Goal: Task Accomplishment & Management: Manage account settings

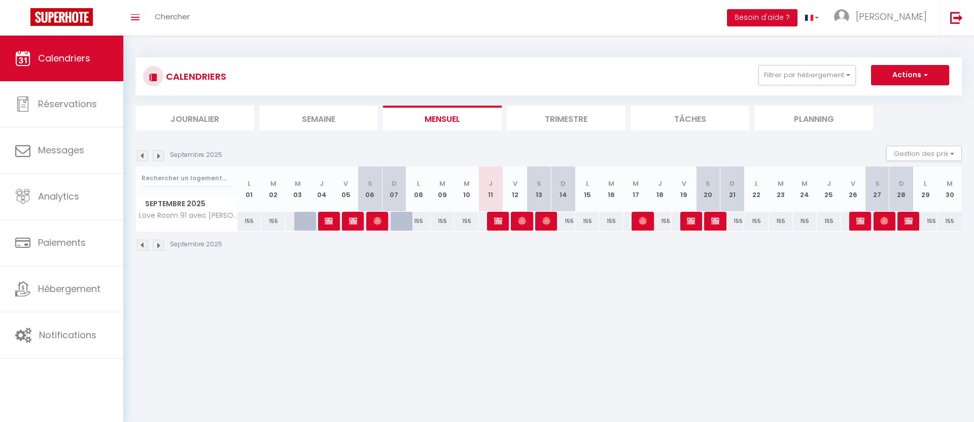
select select
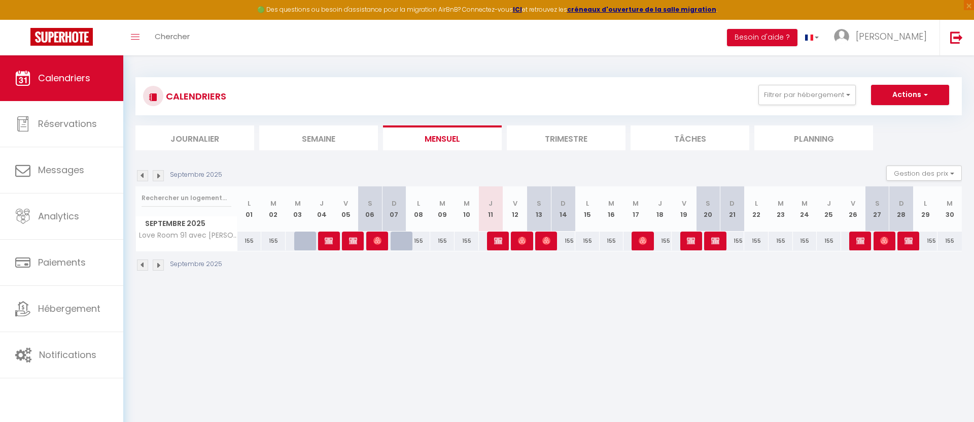
click at [913, 266] on div "Septembre 2025" at bounding box center [548, 266] width 827 height 30
click at [911, 238] on img at bounding box center [909, 240] width 8 height 8
select select "OK"
select select "KO"
select select "0"
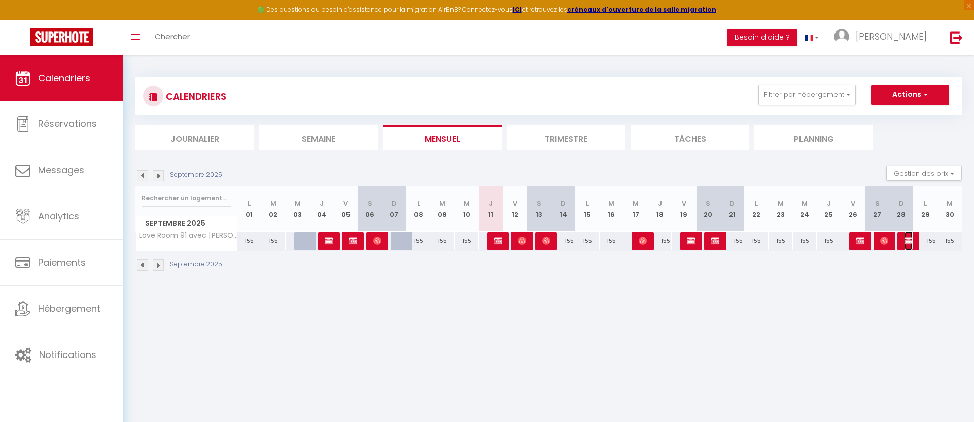
select select "0"
select select "1"
select select
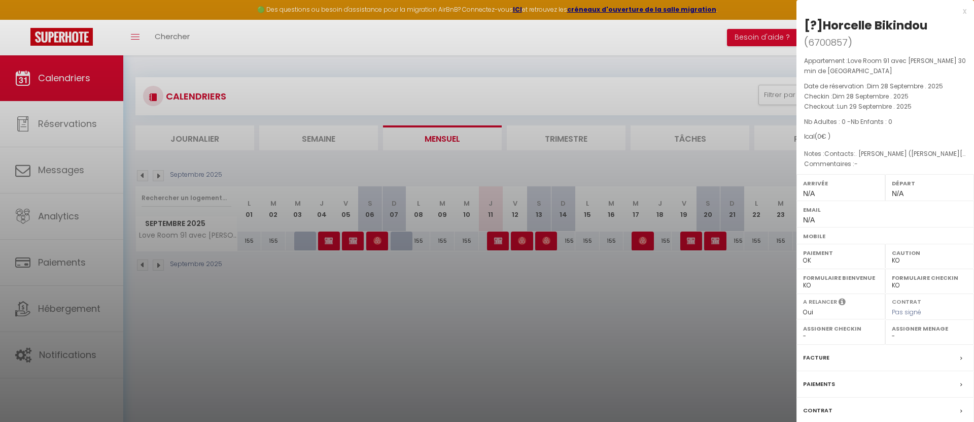
click at [784, 323] on div at bounding box center [487, 211] width 974 height 422
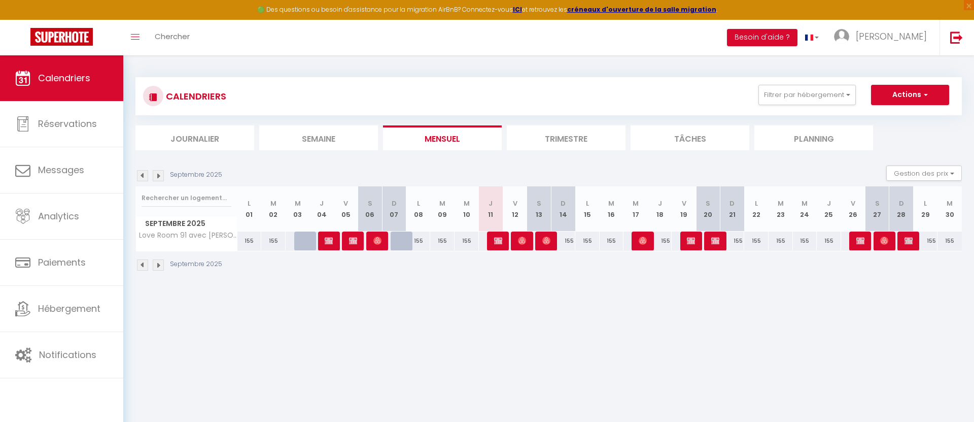
click at [554, 139] on li "Trimestre" at bounding box center [566, 137] width 119 height 25
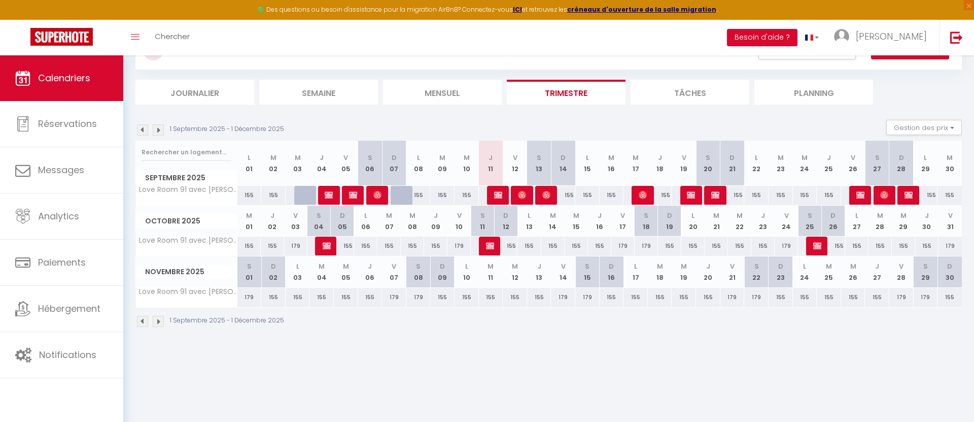
scroll to position [48, 0]
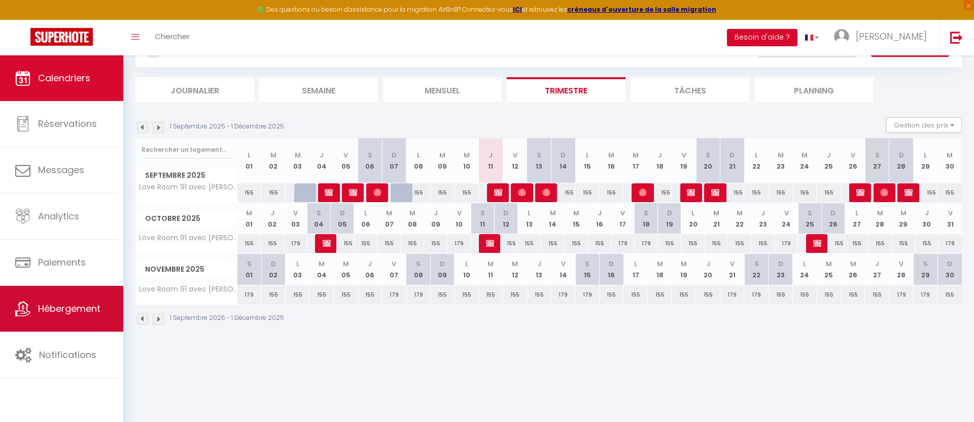
click at [108, 312] on link "Hébergement" at bounding box center [61, 309] width 123 height 46
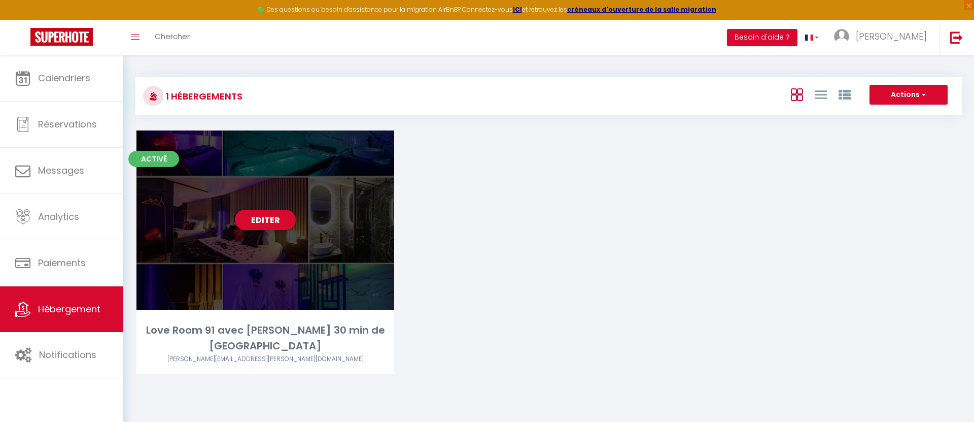
click at [304, 181] on div "Editer" at bounding box center [265, 219] width 258 height 179
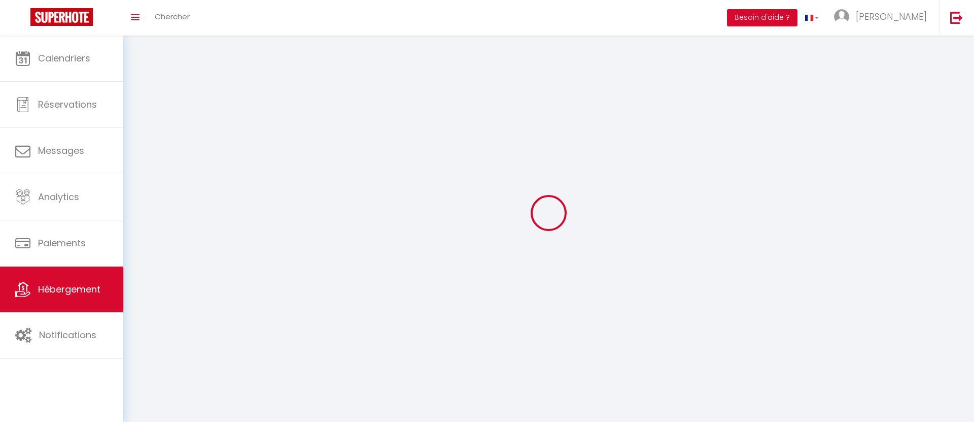
select select "1"
select select
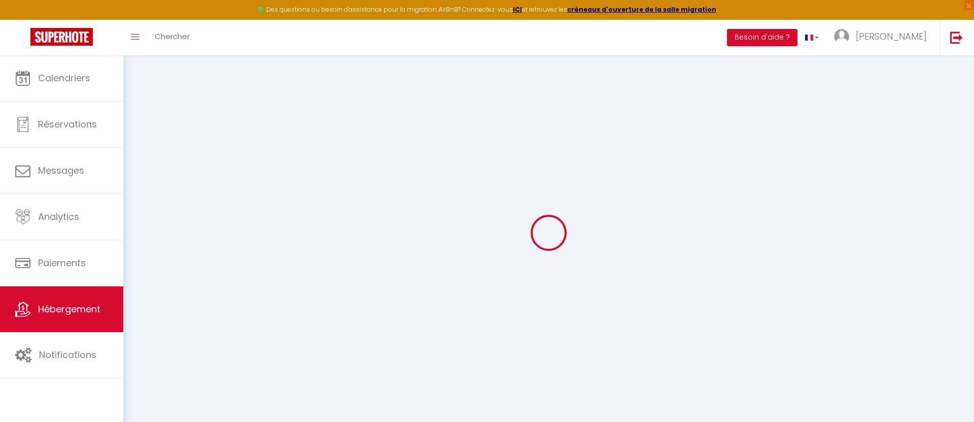
select select
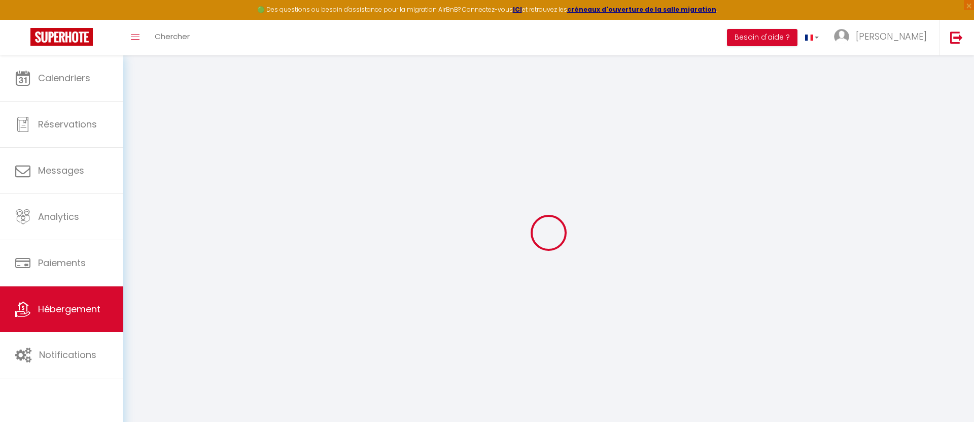
select select
checkbox input "false"
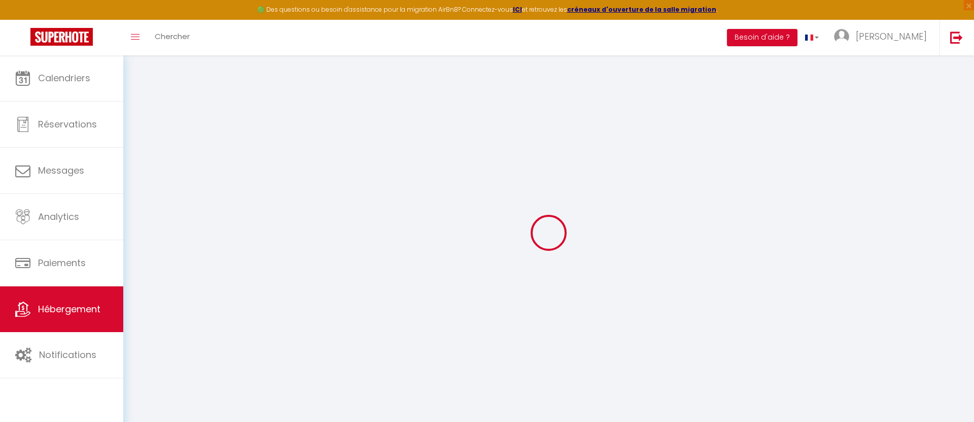
select select
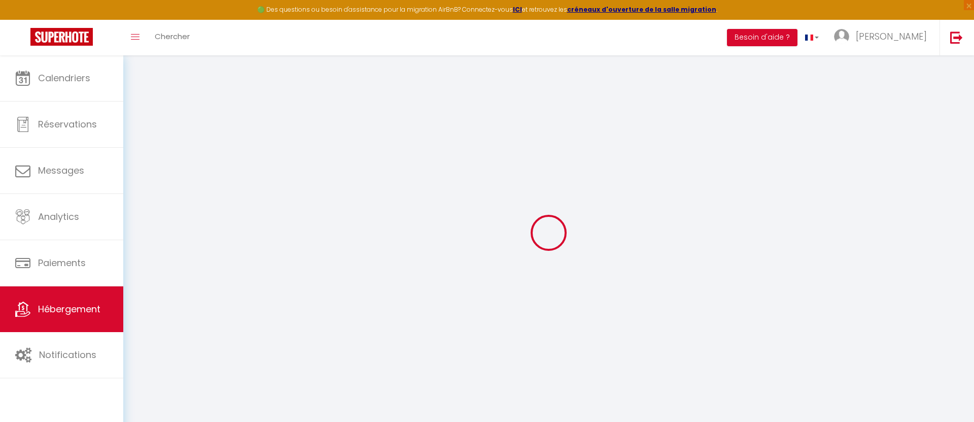
select select
checkbox input "false"
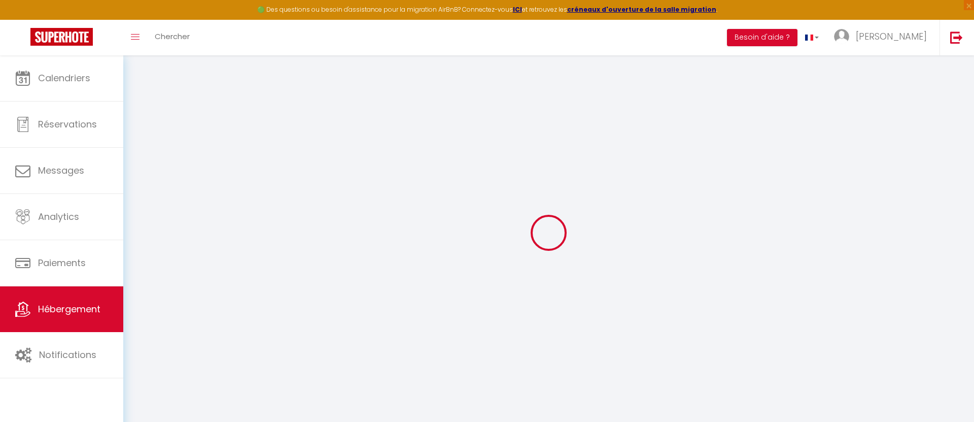
checkbox input "false"
select select
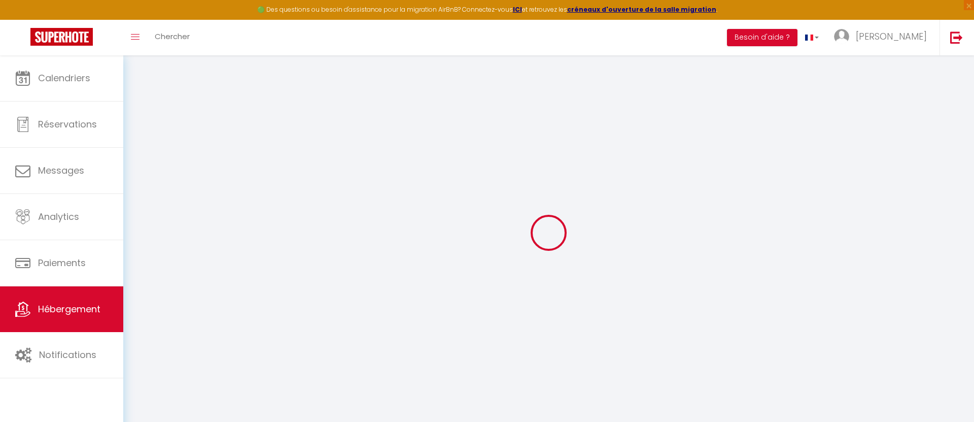
select select
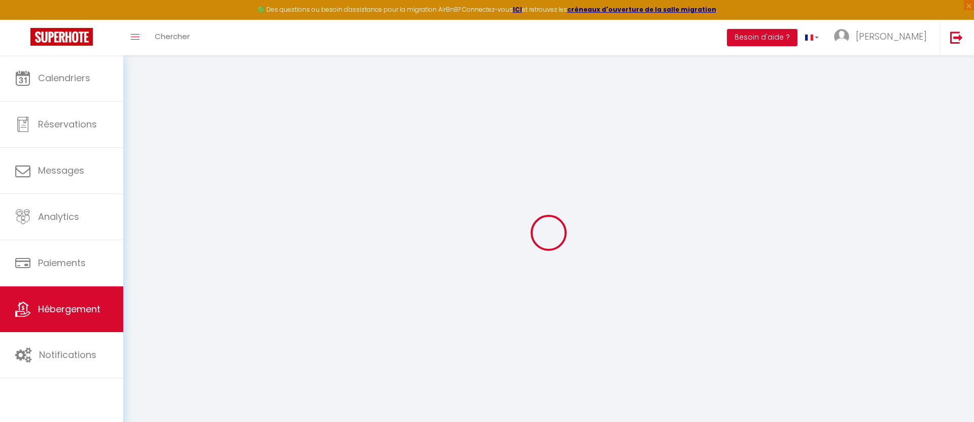
checkbox input "false"
select select
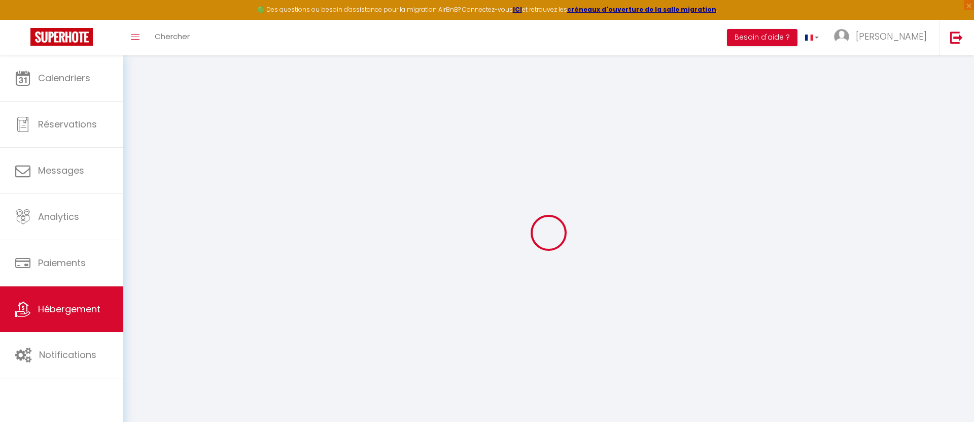
select select
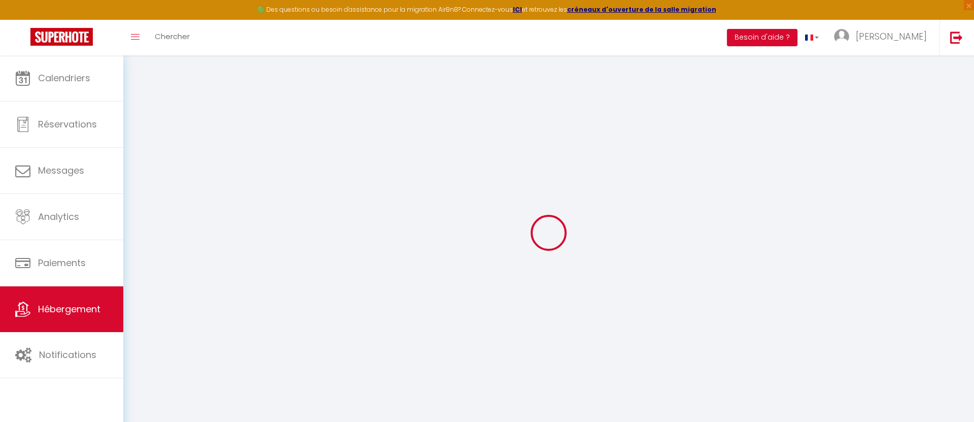
select select
checkbox input "false"
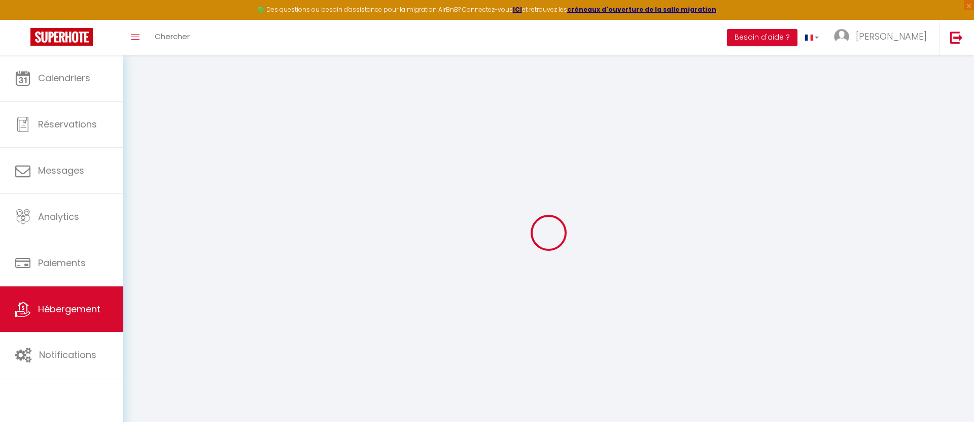
checkbox input "false"
select select
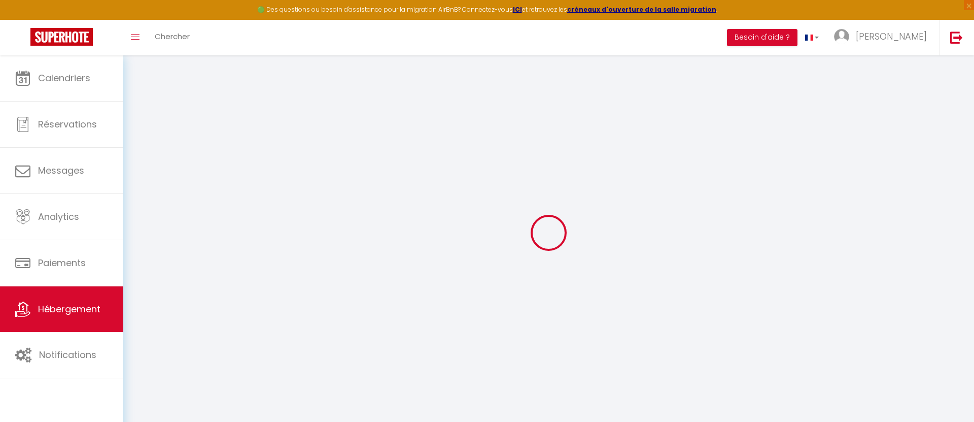
select select
checkbox input "false"
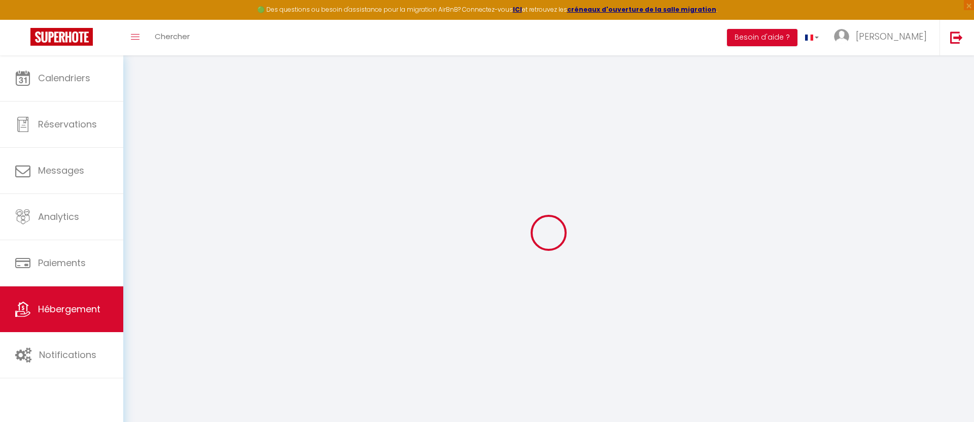
checkbox input "false"
select select
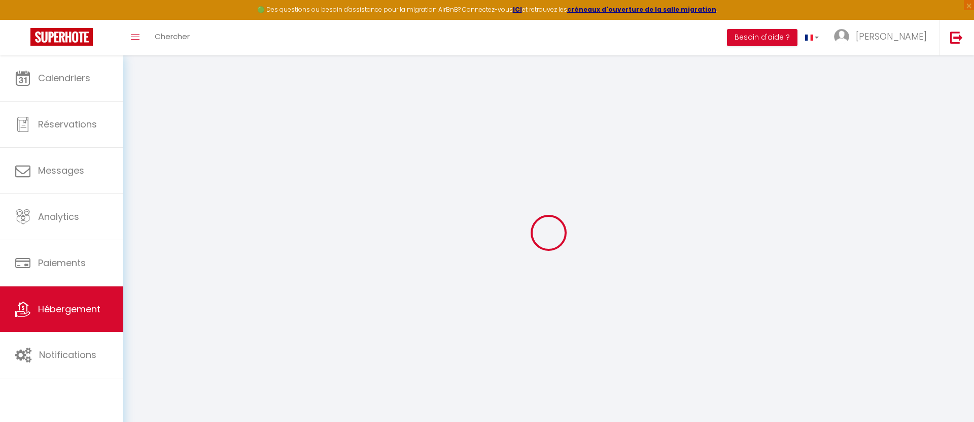
select select
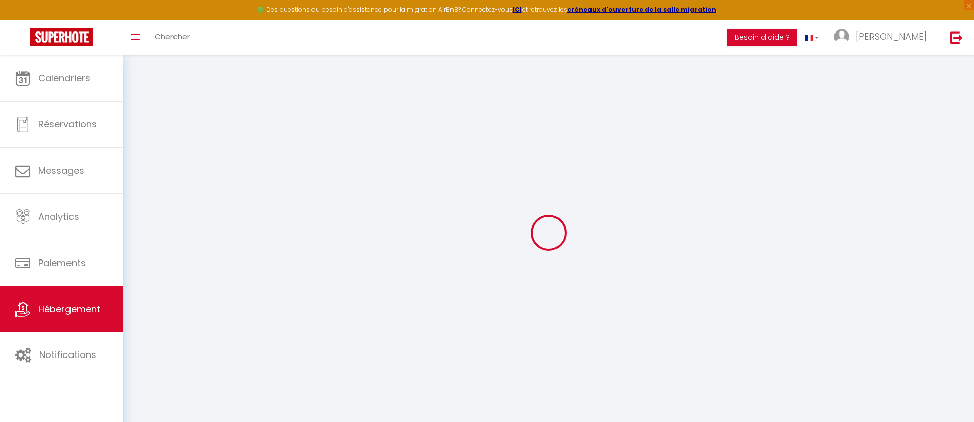
select select
checkbox input "false"
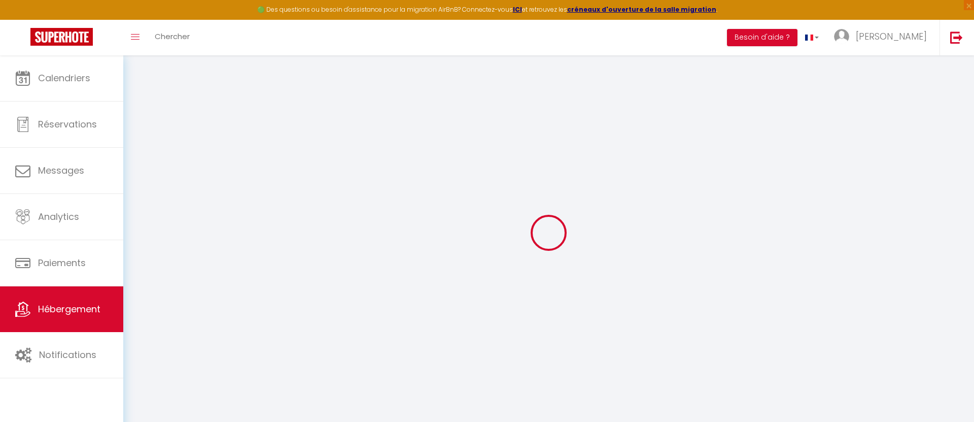
select select
type input "Love Room 91 avec [PERSON_NAME] 30 min de [GEOGRAPHIC_DATA]"
type input "[PERSON_NAME]"
select select "2"
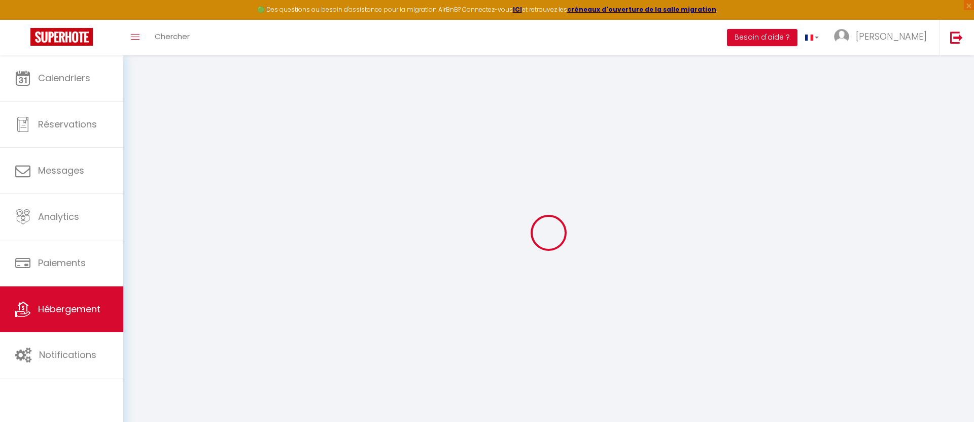
type input "155"
type input "40"
select select
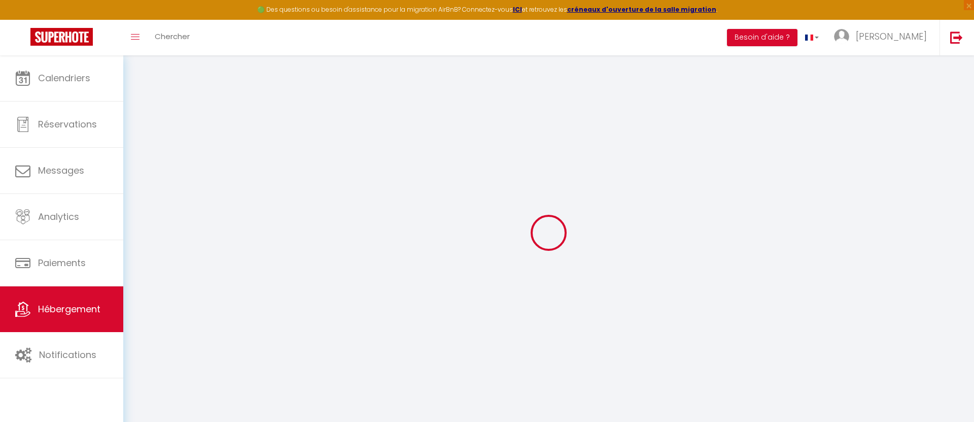
select select
type input "91160"
type input "Longjumeau"
type input "[EMAIL_ADDRESS][DOMAIN_NAME]"
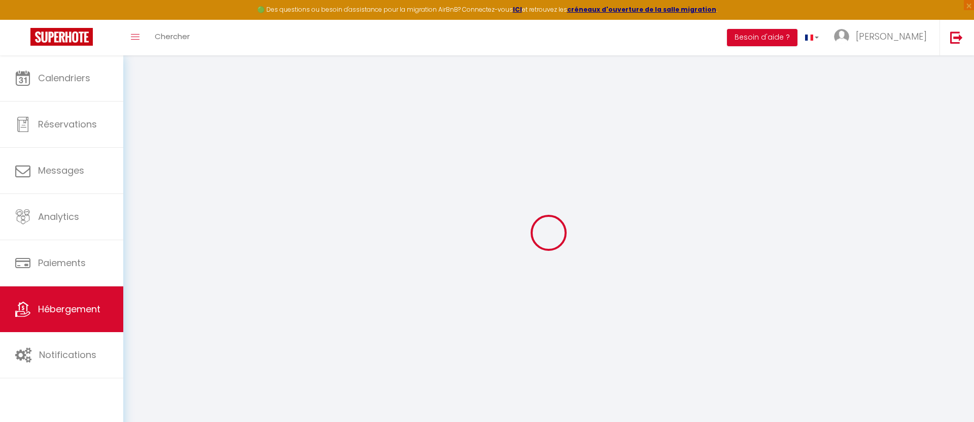
select select
checkbox input "false"
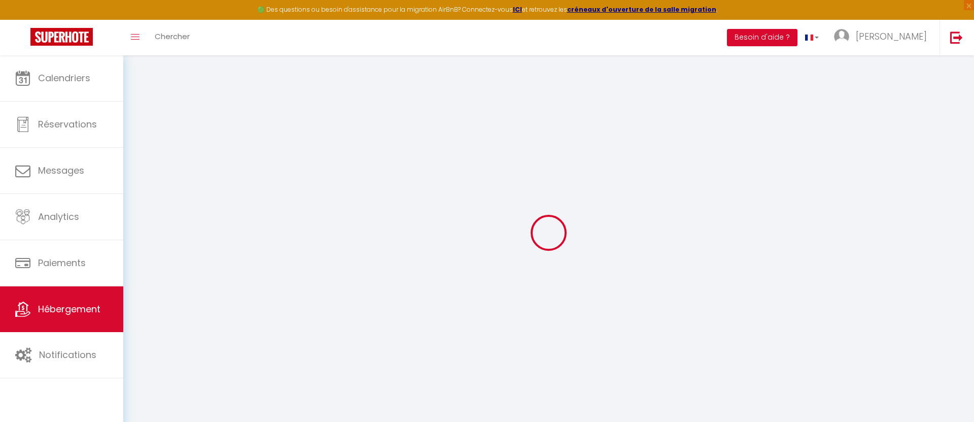
type input "0"
select select
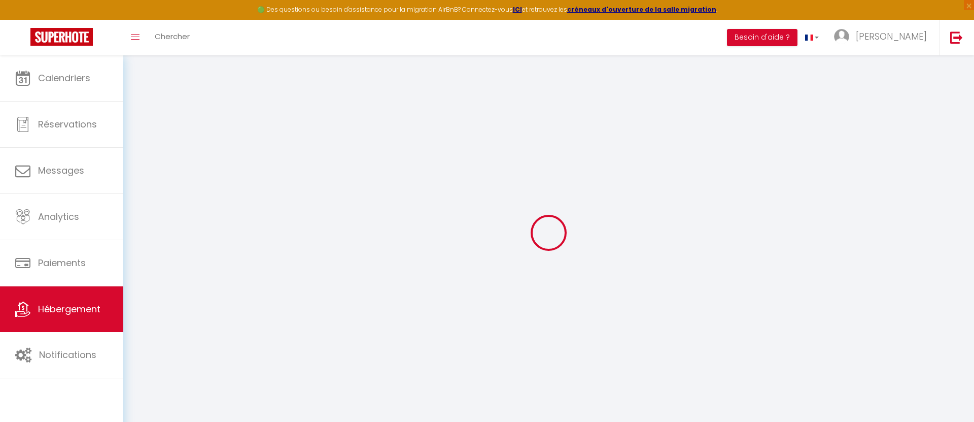
select select
checkbox input "false"
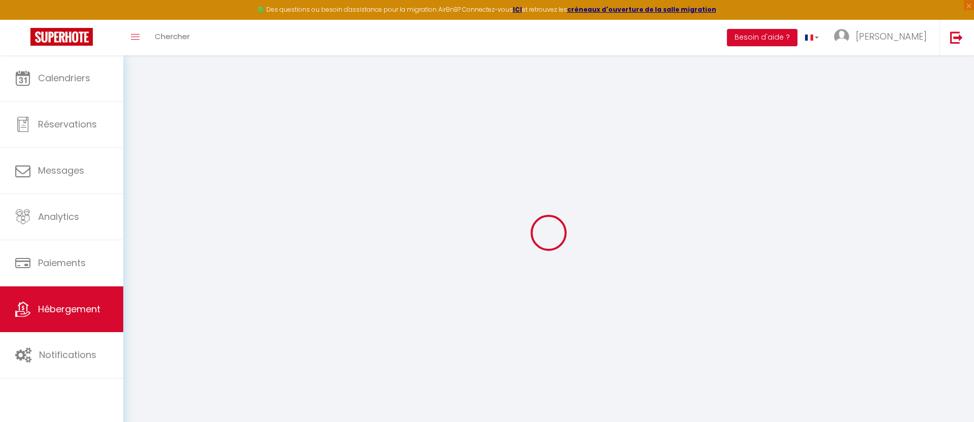
checkbox input "false"
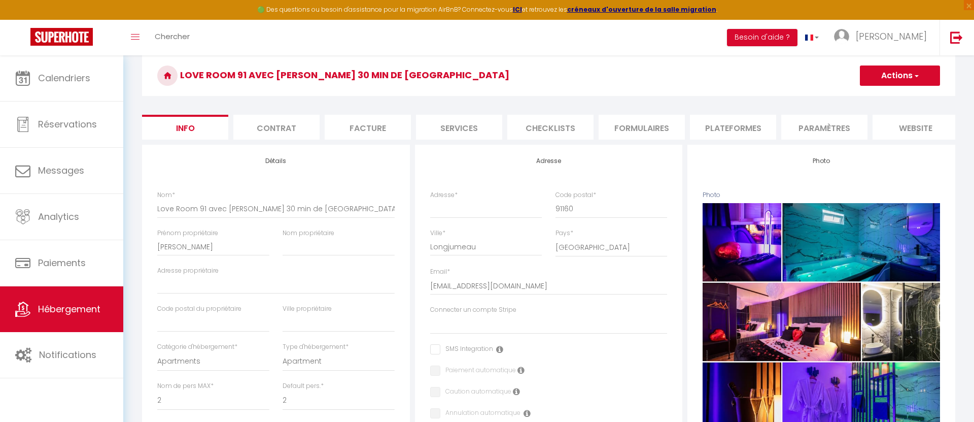
scroll to position [44, 0]
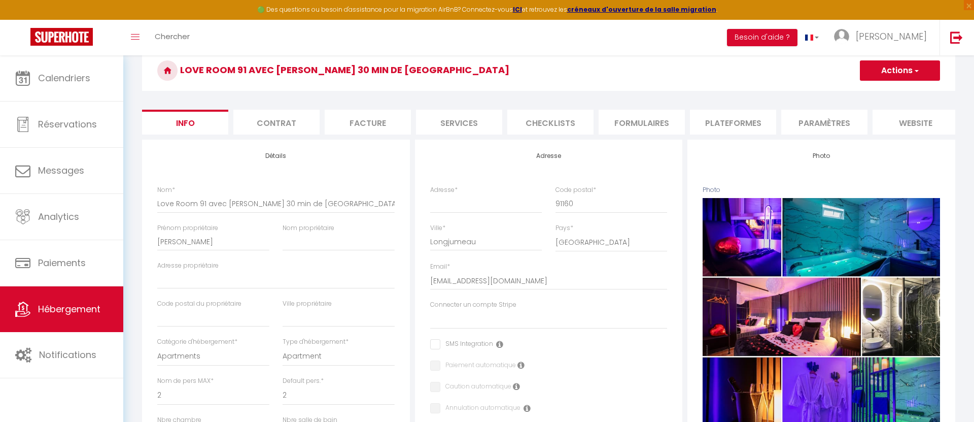
click at [282, 122] on li "Contrat" at bounding box center [276, 122] width 86 height 25
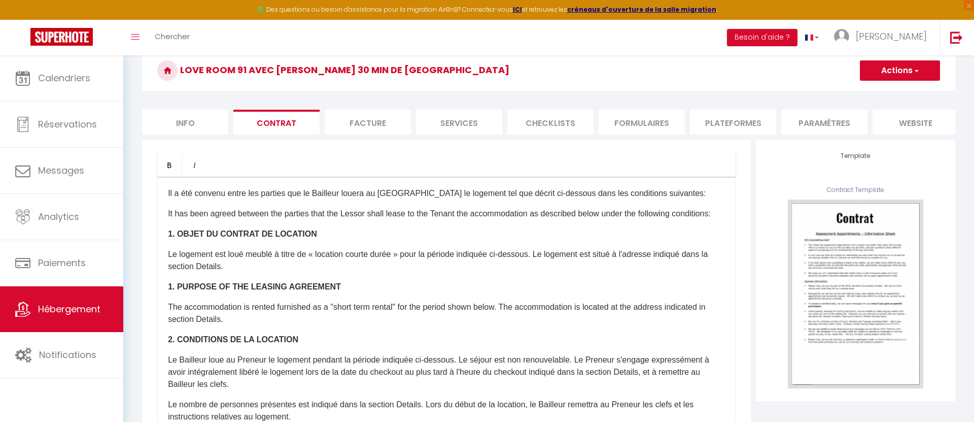
click at [356, 117] on li "Facture" at bounding box center [368, 122] width 86 height 25
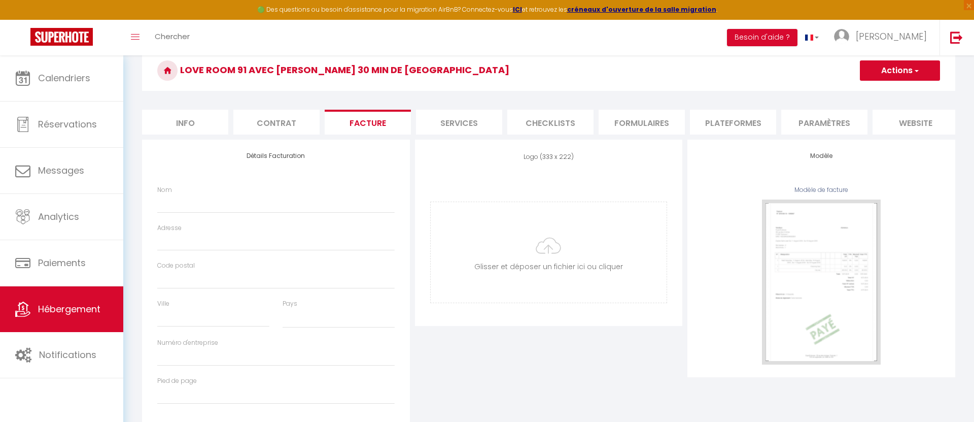
click at [473, 139] on form "Love Room 91 avec Jacuzzi Privatif 30 min de Paris Actions Enregistrer Info Con…" at bounding box center [548, 238] width 813 height 376
click at [473, 138] on form "Love Room 91 avec Jacuzzi Privatif 30 min de Paris Actions Enregistrer Info Con…" at bounding box center [548, 238] width 813 height 376
select select
click at [473, 129] on li "Services" at bounding box center [459, 122] width 86 height 25
checkbox input "true"
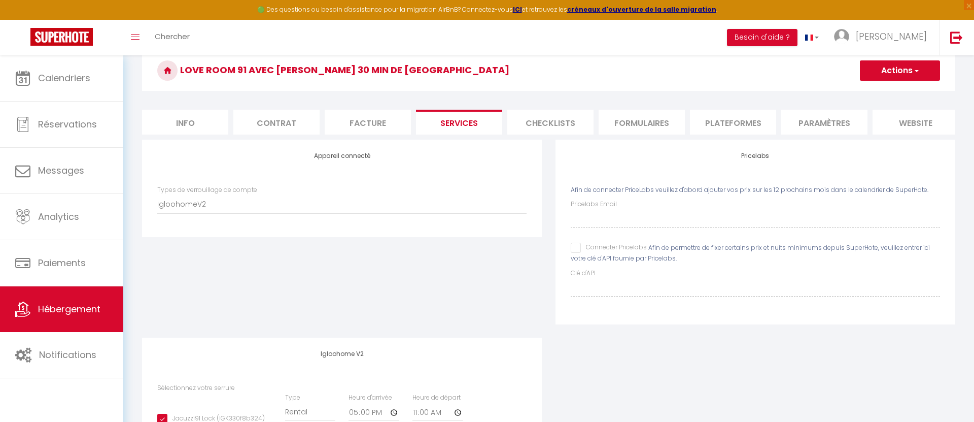
click at [473, 129] on li "Services" at bounding box center [459, 122] width 86 height 25
click at [350, 123] on li "Facture" at bounding box center [368, 122] width 86 height 25
select select
checkbox input "true"
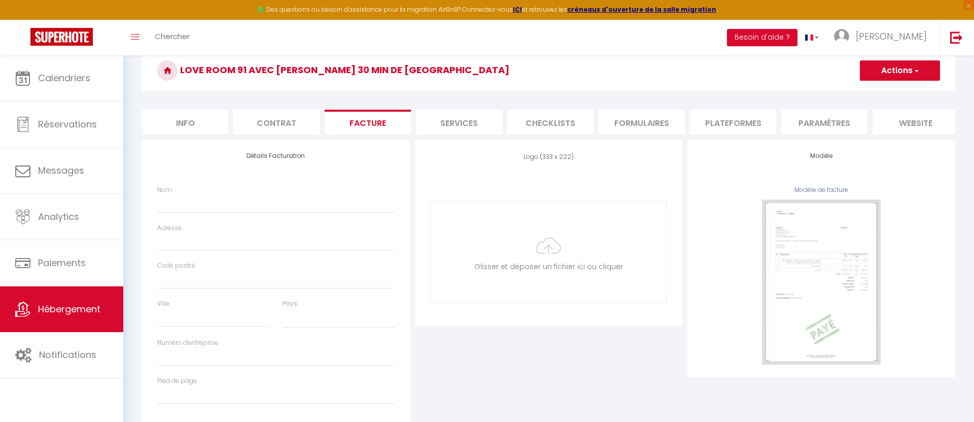
select select
checkbox input "true"
select select
click at [452, 122] on li "Services" at bounding box center [459, 122] width 86 height 25
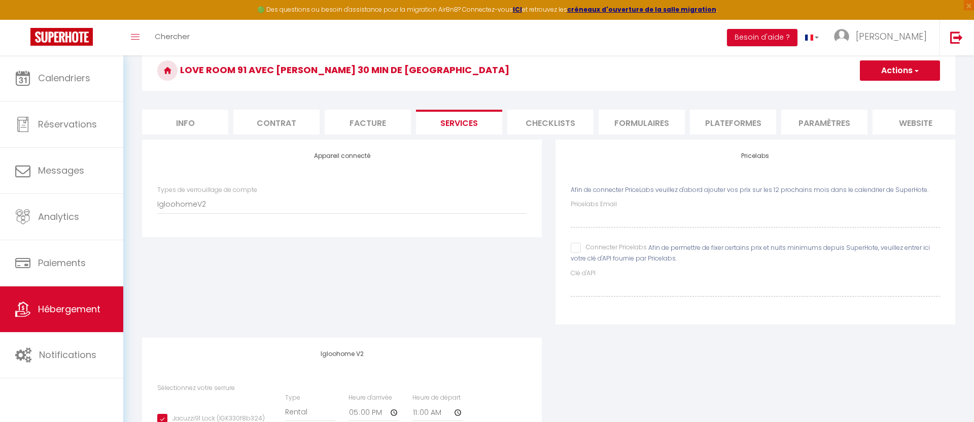
checkbox input "true"
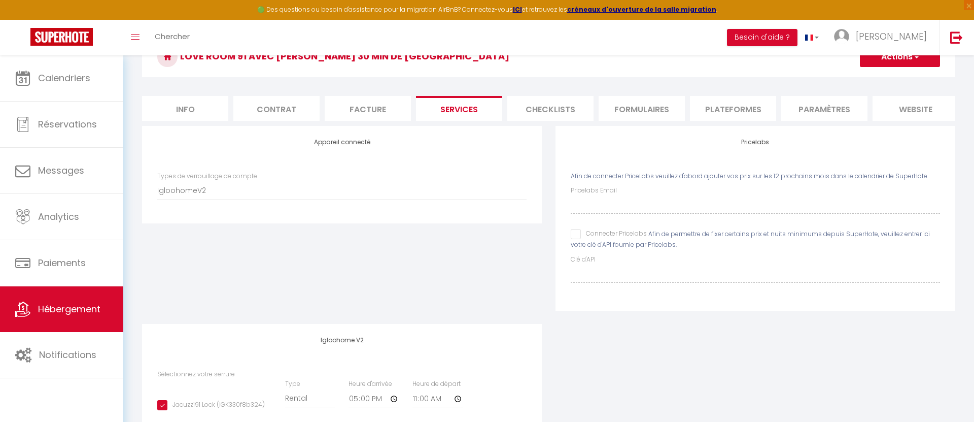
scroll to position [38, 0]
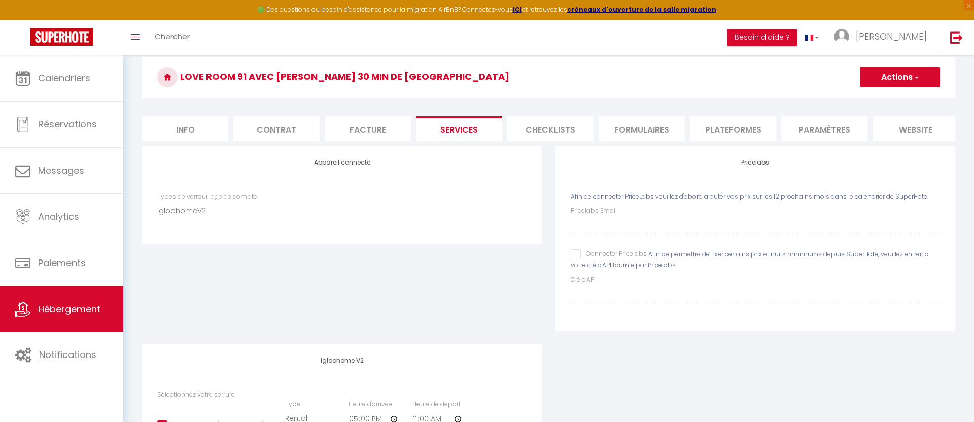
click at [549, 146] on div "Pricelabs Afin de connecter PriceLabs veuillez d'abord ajouter vos prix sur les…" at bounding box center [756, 245] width 414 height 198
click at [549, 140] on li "Checklists" at bounding box center [550, 128] width 86 height 25
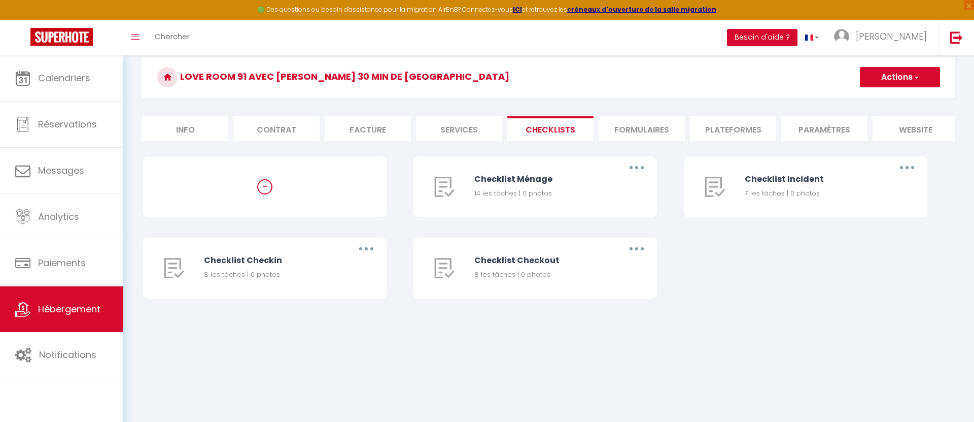
click at [668, 123] on li "Formulaires" at bounding box center [642, 128] width 86 height 25
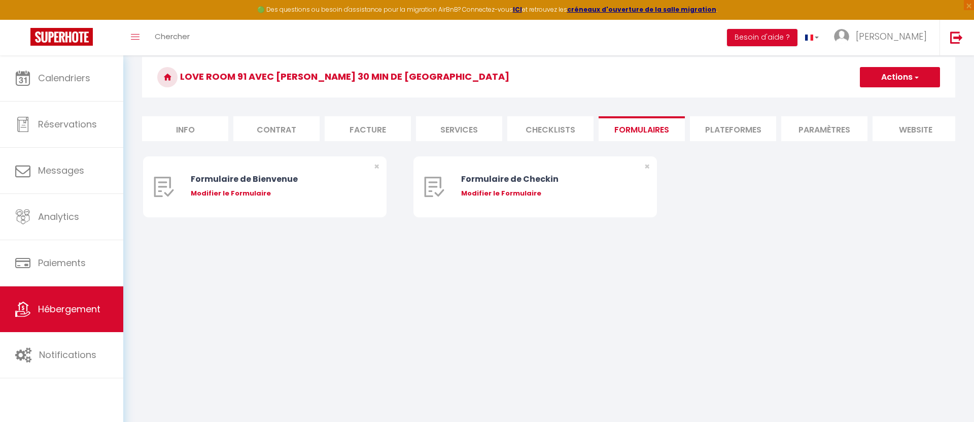
click at [723, 127] on li "Plateformes" at bounding box center [733, 128] width 86 height 25
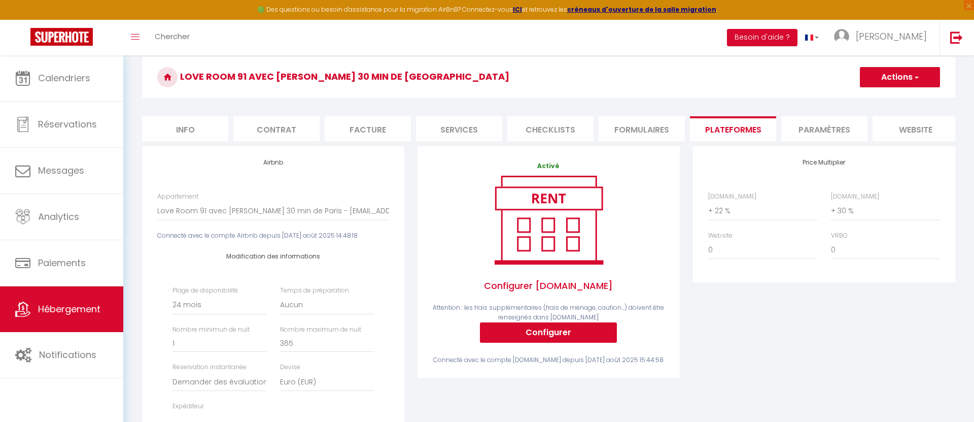
select select
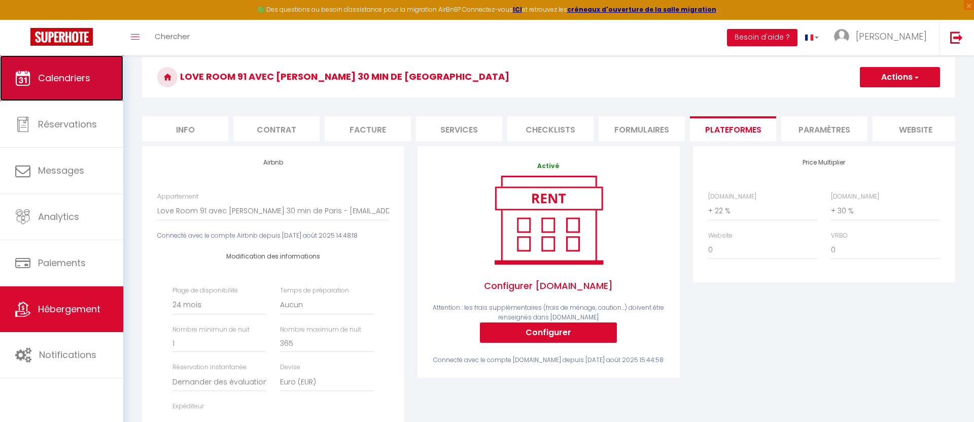
click at [88, 79] on span "Calendriers" at bounding box center [64, 78] width 52 height 13
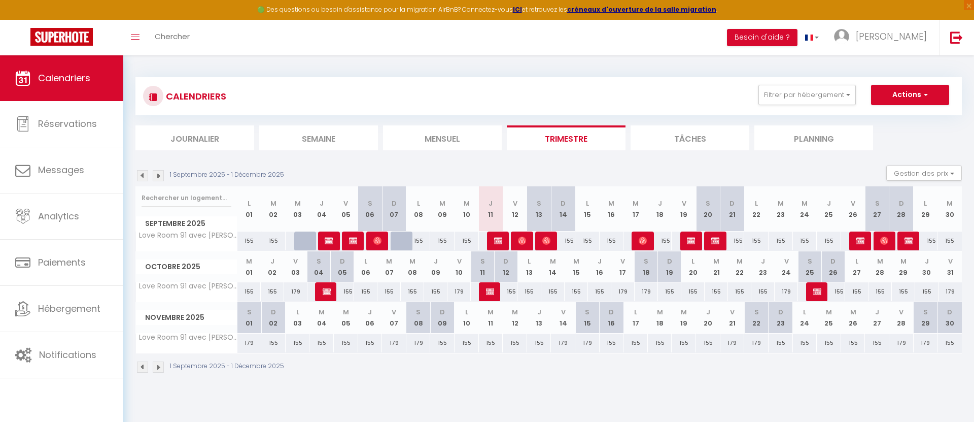
click at [590, 243] on div "155" at bounding box center [587, 240] width 24 height 19
type input "155"
type input "Lun 15 Septembre 2025"
type input "Mar 16 Septembre 2025"
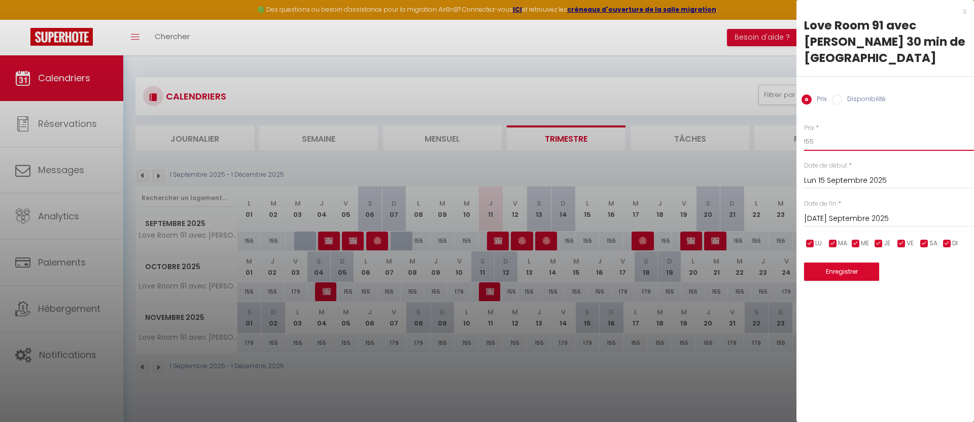
click at [807, 132] on input "155" at bounding box center [889, 141] width 170 height 18
drag, startPoint x: 825, startPoint y: 124, endPoint x: 798, endPoint y: 124, distance: 26.9
click at [798, 124] on div "Prix * 155 Statut * Disponible Indisponible Date de début * Lun 15 Septembre 20…" at bounding box center [886, 196] width 178 height 170
type input "130"
click at [832, 212] on input "Mar 16 Septembre 2025" at bounding box center [889, 218] width 170 height 13
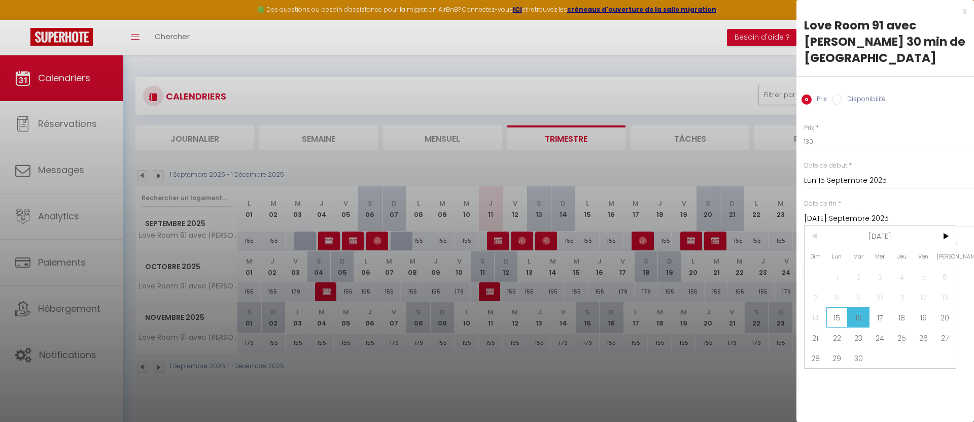
click at [835, 307] on span "15" at bounding box center [838, 317] width 22 height 20
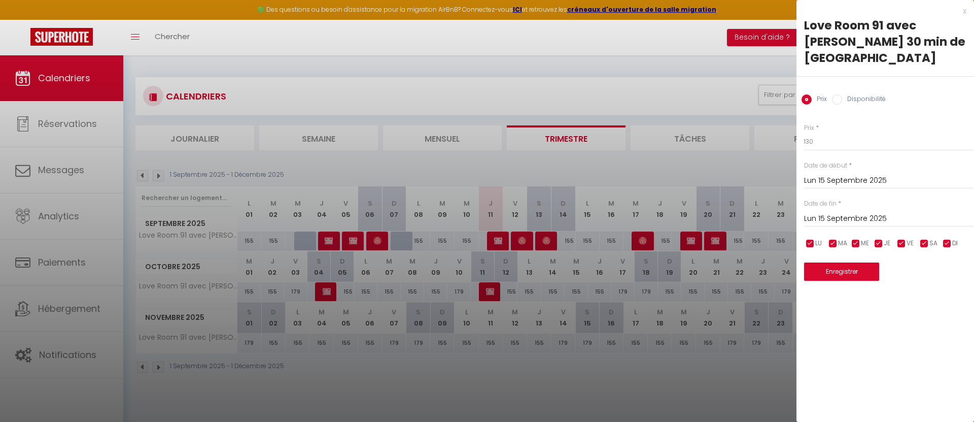
click at [837, 212] on input "Lun 15 Septembre 2025" at bounding box center [889, 218] width 170 height 13
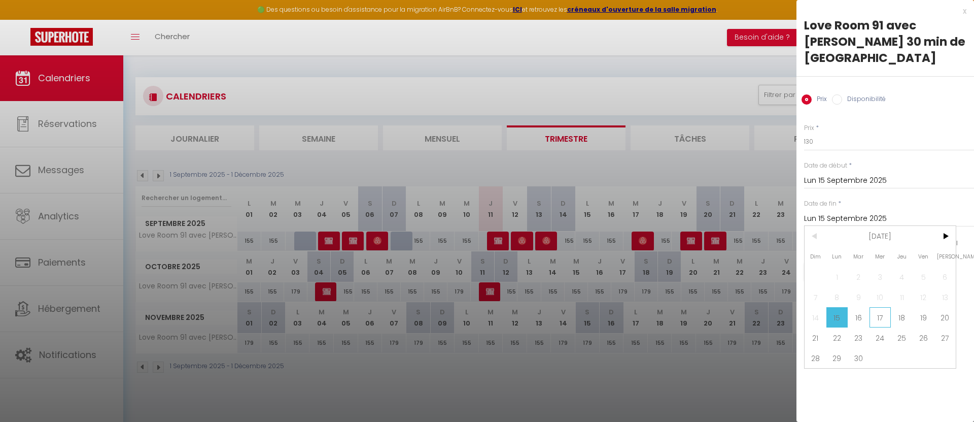
click at [882, 307] on span "17" at bounding box center [881, 317] width 22 height 20
type input "Mer 17 Septembre 2025"
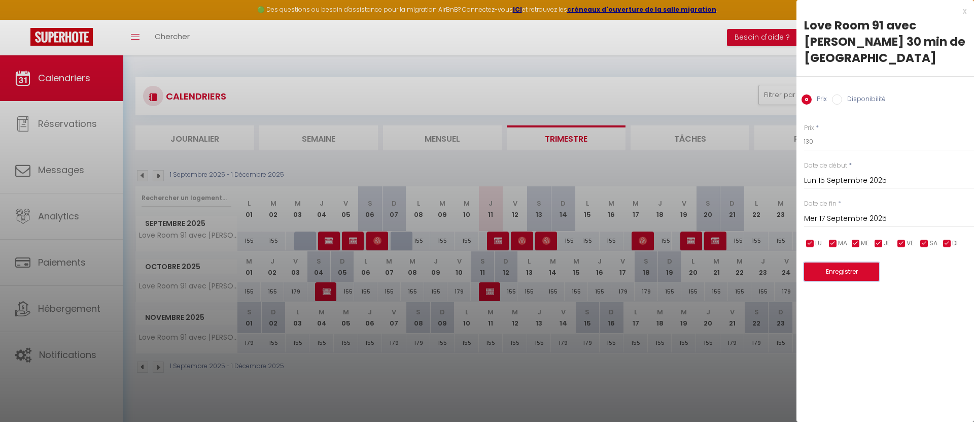
click at [856, 262] on button "Enregistrer" at bounding box center [841, 271] width 75 height 18
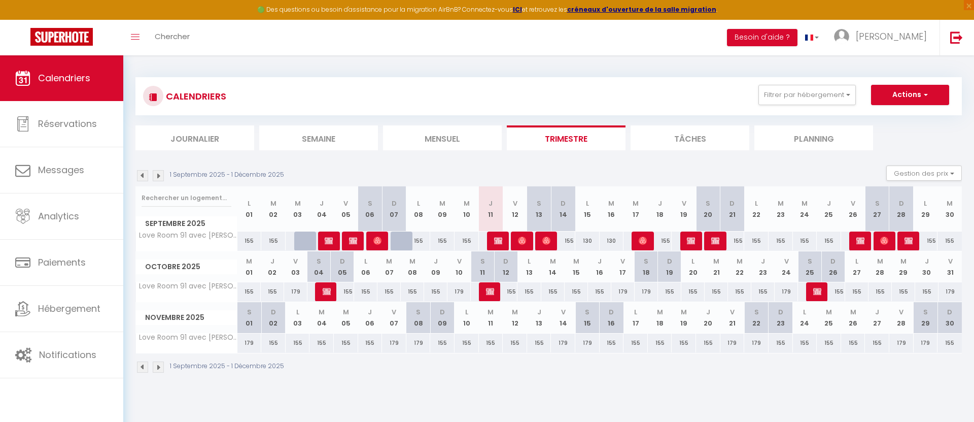
click at [752, 239] on div "155" at bounding box center [756, 240] width 24 height 19
type input "155"
type input "Lun 22 Septembre 2025"
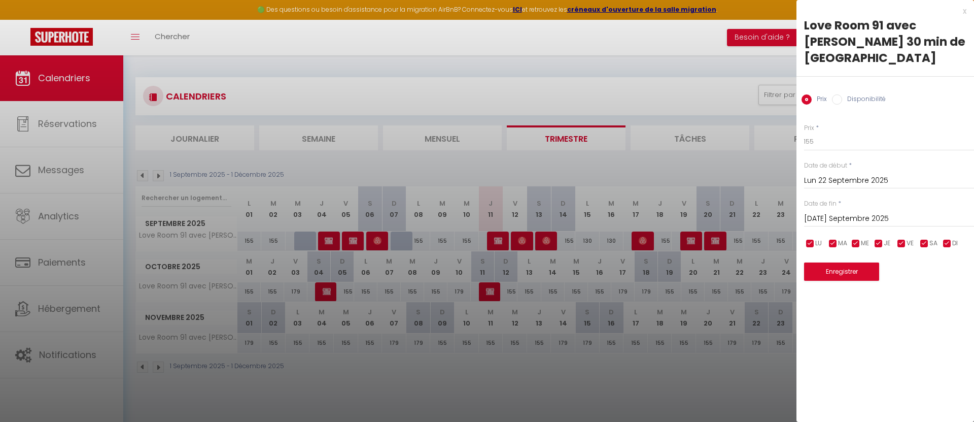
click at [850, 212] on input "Mar 23 Septembre 2025" at bounding box center [889, 218] width 170 height 13
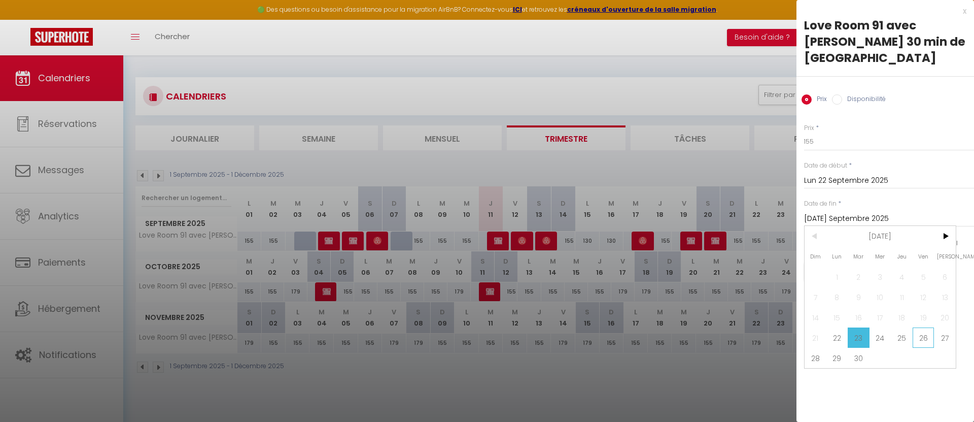
click at [925, 327] on span "26" at bounding box center [924, 337] width 22 height 20
type input "Ven 26 Septembre 2025"
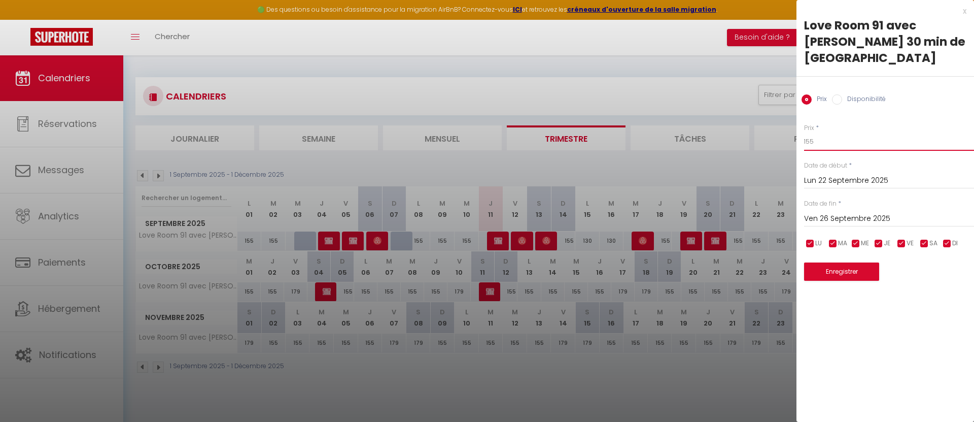
click at [810, 132] on input "155" at bounding box center [889, 141] width 170 height 18
click at [775, 245] on div at bounding box center [487, 211] width 974 height 422
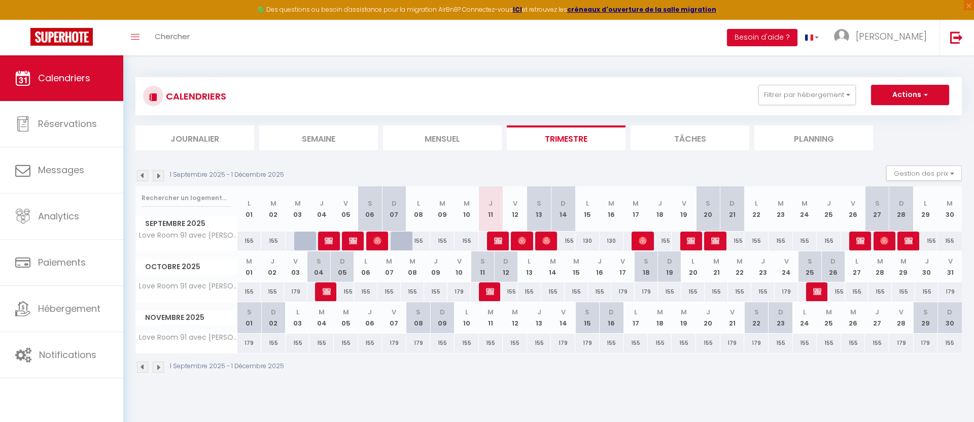
click at [761, 237] on div "155" at bounding box center [756, 240] width 24 height 19
type input "155"
type input "Lun 22 Septembre 2025"
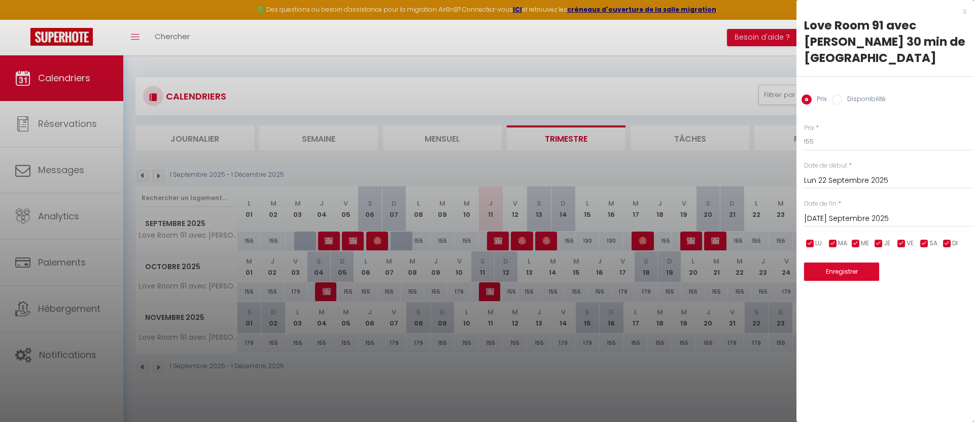
click at [848, 199] on div "Date de fin * Mar 23 Septembre 2025 < Sep 2025 > Dim Lun Mar Mer Jeu Ven Sam 1 …" at bounding box center [889, 213] width 170 height 28
click at [847, 212] on input "Mar 23 Septembre 2025" at bounding box center [889, 218] width 170 height 13
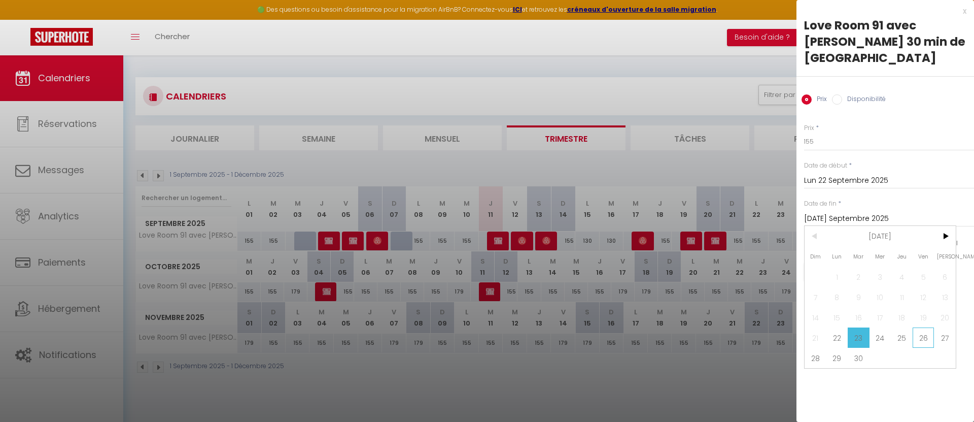
click at [924, 327] on span "26" at bounding box center [924, 337] width 22 height 20
type input "Ven 26 Septembre 2025"
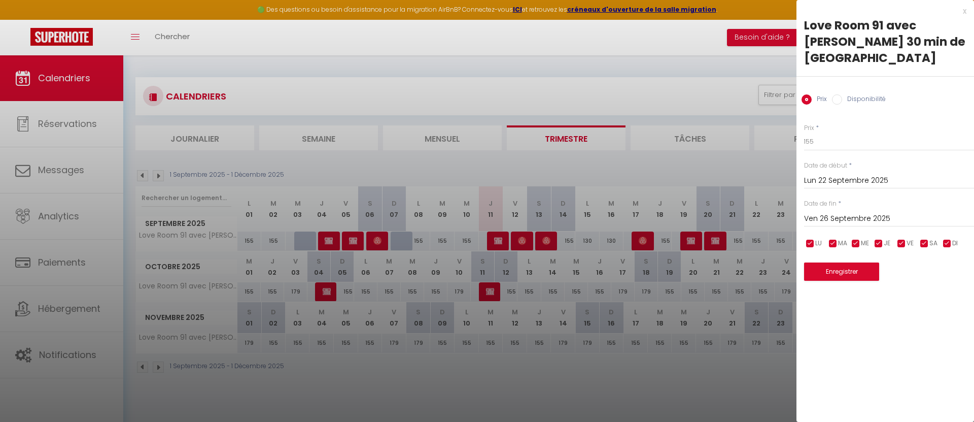
click at [803, 124] on div "Prix * 155 Statut * Disponible Indisponible Date de début * Lun 22 Septembre 20…" at bounding box center [886, 196] width 178 height 170
click at [811, 132] on input "155" at bounding box center [889, 141] width 170 height 18
type input "130"
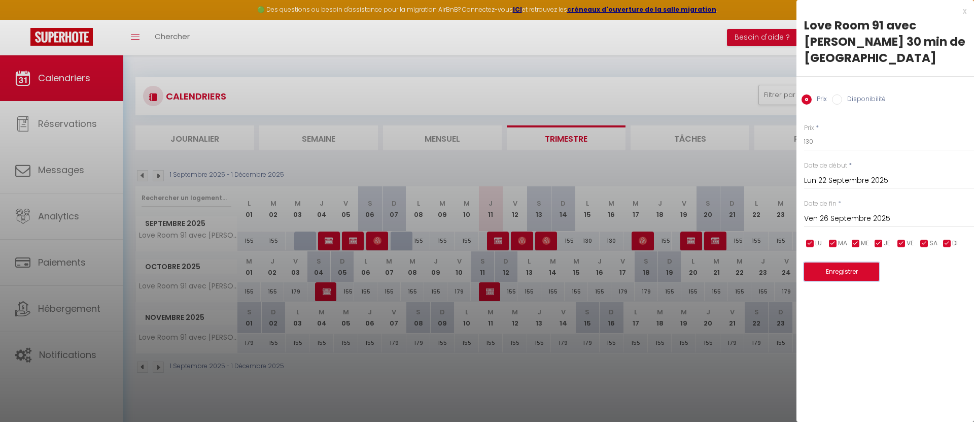
click at [857, 262] on button "Enregistrer" at bounding box center [841, 271] width 75 height 18
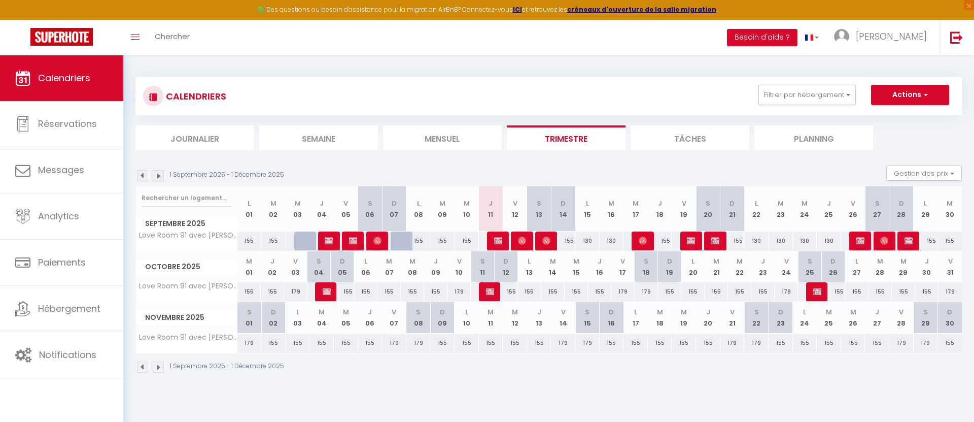
click at [933, 243] on div "155" at bounding box center [926, 240] width 24 height 19
type input "155"
type input "Lun 29 Septembre 2025"
type input "Mar 30 Septembre 2025"
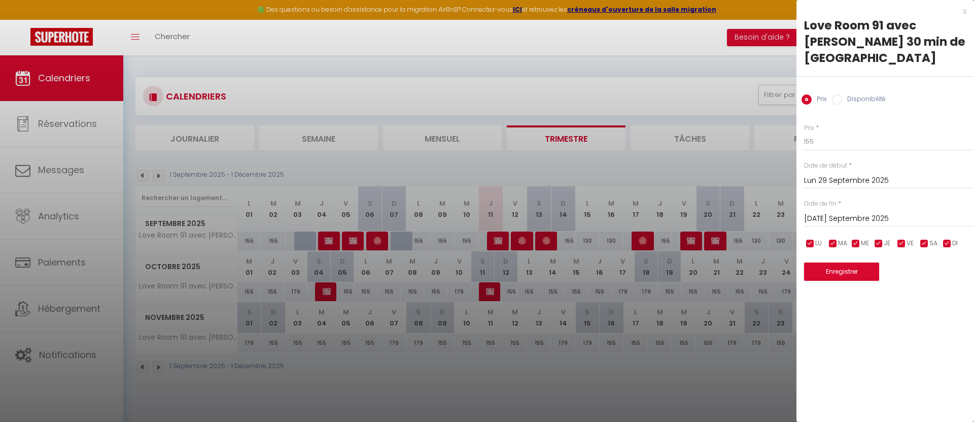
click at [839, 212] on input "Mar 30 Septembre 2025" at bounding box center [889, 218] width 170 height 13
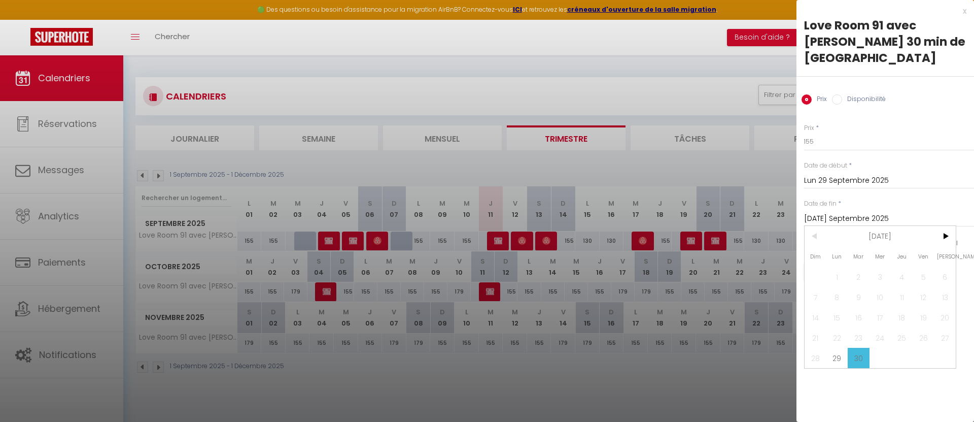
click at [857, 348] on span "30" at bounding box center [859, 358] width 22 height 20
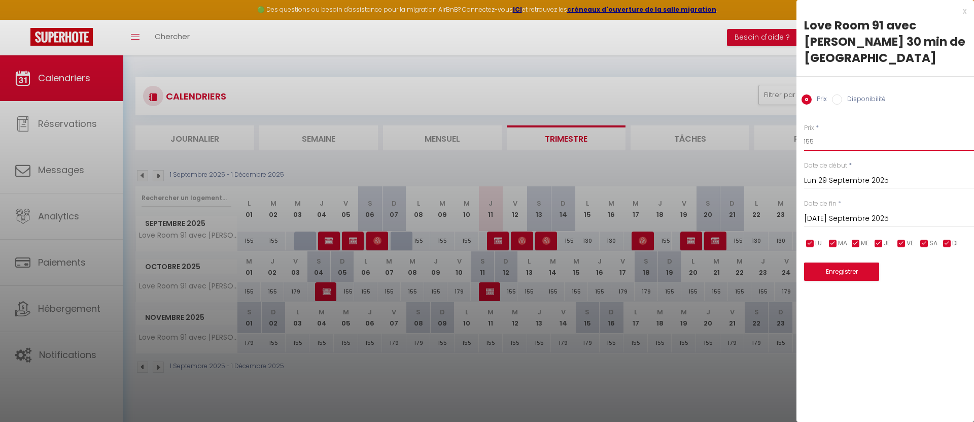
click at [807, 132] on input "155" at bounding box center [889, 141] width 170 height 18
type input "130"
click at [855, 262] on button "Enregistrer" at bounding box center [841, 271] width 75 height 18
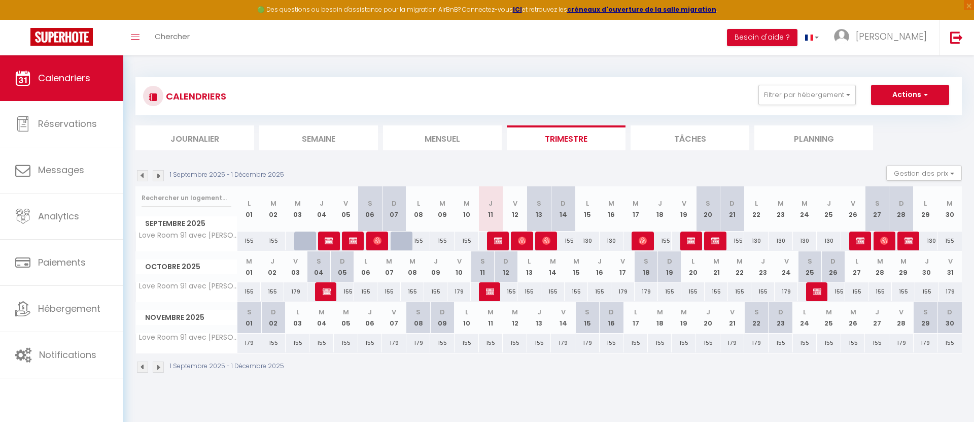
click at [952, 237] on div "155" at bounding box center [950, 240] width 24 height 19
type input "155"
type input "Mar 30 Septembre 2025"
type input "Mer 01 Octobre 2025"
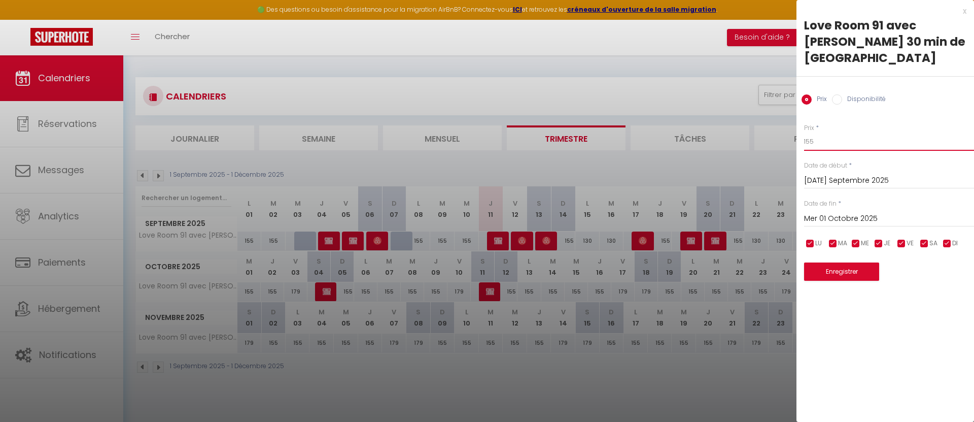
click at [809, 132] on input "155" at bounding box center [889, 141] width 170 height 18
type input "130"
click at [843, 262] on button "Enregistrer" at bounding box center [841, 271] width 75 height 18
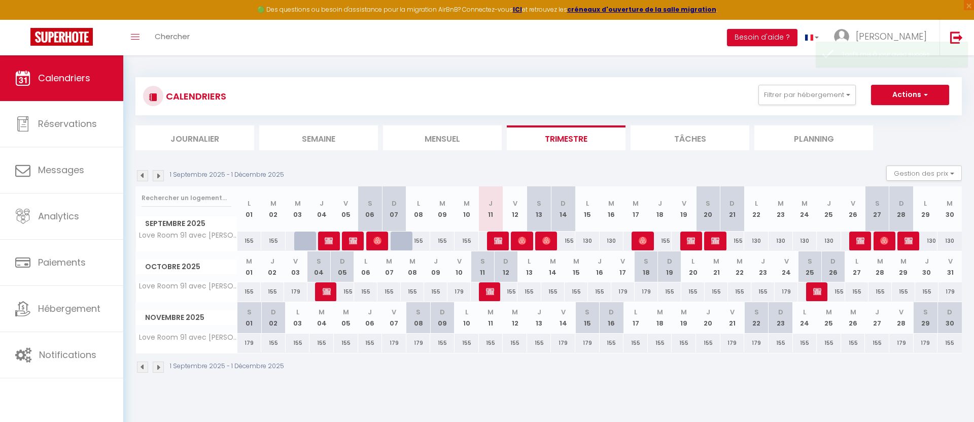
click at [367, 291] on div "155" at bounding box center [365, 291] width 23 height 19
type input "155"
type input "Lun 06 Octobre 2025"
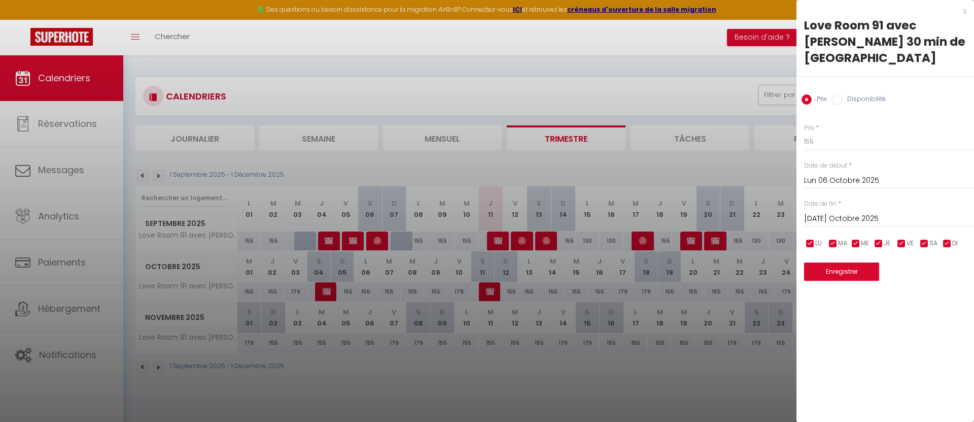
click at [848, 212] on input "Mar 07 Octobre 2025" at bounding box center [889, 218] width 170 height 13
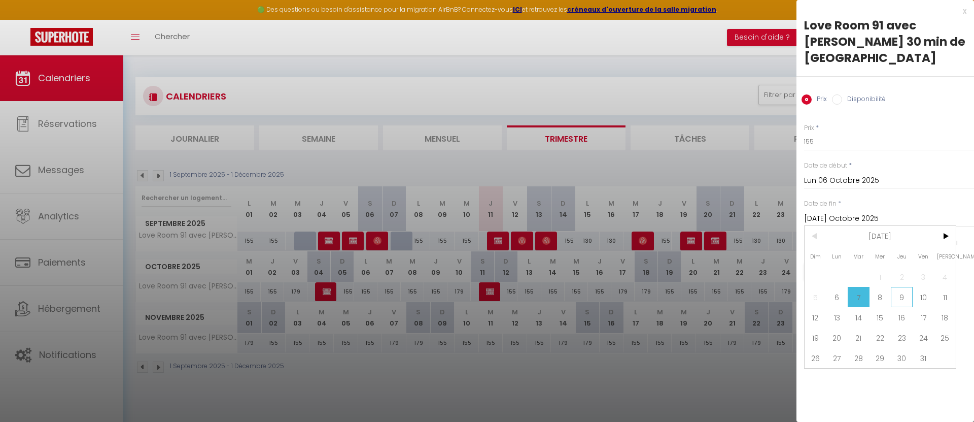
click at [911, 287] on span "9" at bounding box center [902, 297] width 22 height 20
type input "Jeu 09 Octobre 2025"
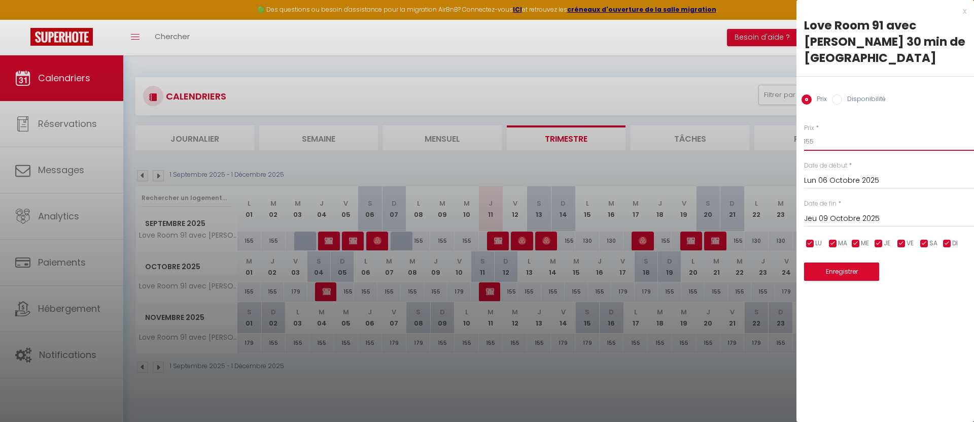
click at [810, 132] on input "155" at bounding box center [889, 141] width 170 height 18
type input "130"
click at [822, 262] on button "Enregistrer" at bounding box center [841, 271] width 75 height 18
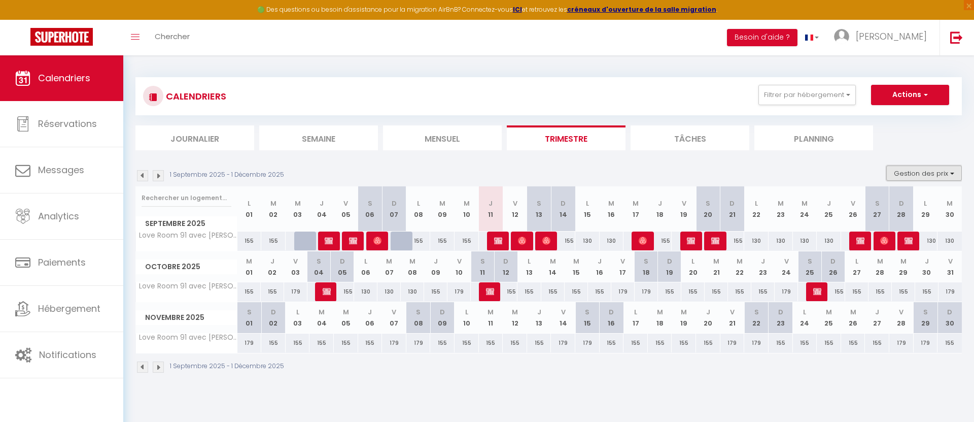
click at [938, 174] on button "Gestion des prix" at bounding box center [924, 172] width 76 height 15
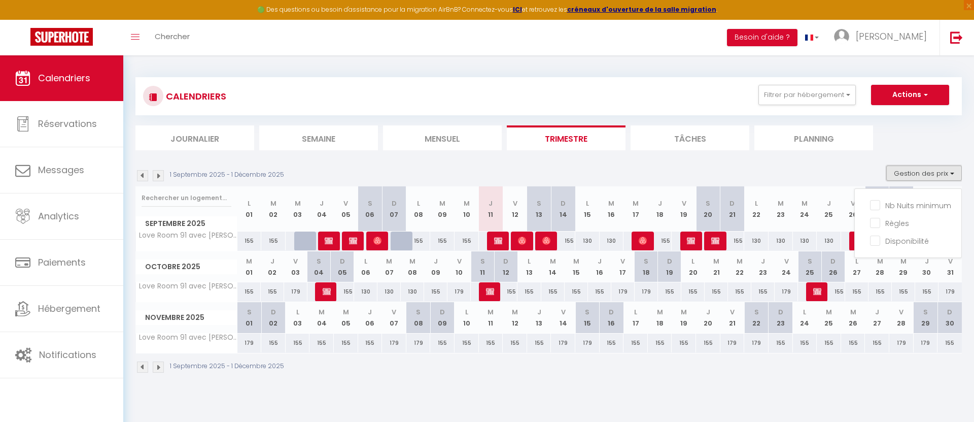
click at [937, 171] on button "Gestion des prix" at bounding box center [924, 172] width 76 height 15
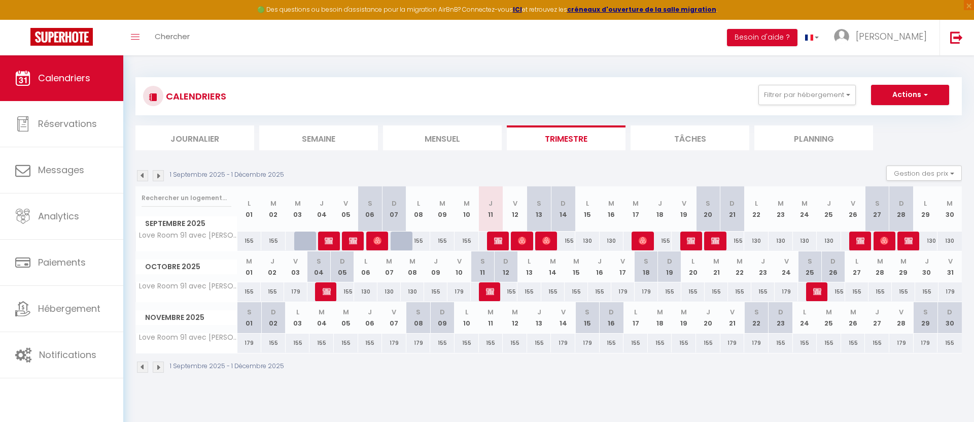
click at [253, 292] on div "155" at bounding box center [248, 291] width 23 height 19
type input "155"
type input "Mer 01 Octobre 2025"
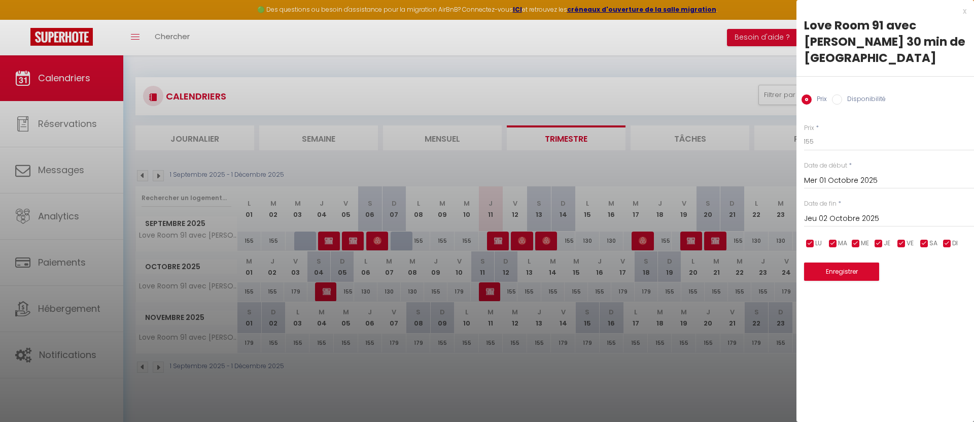
click at [837, 212] on input "Jeu 02 Octobre 2025" at bounding box center [889, 218] width 170 height 13
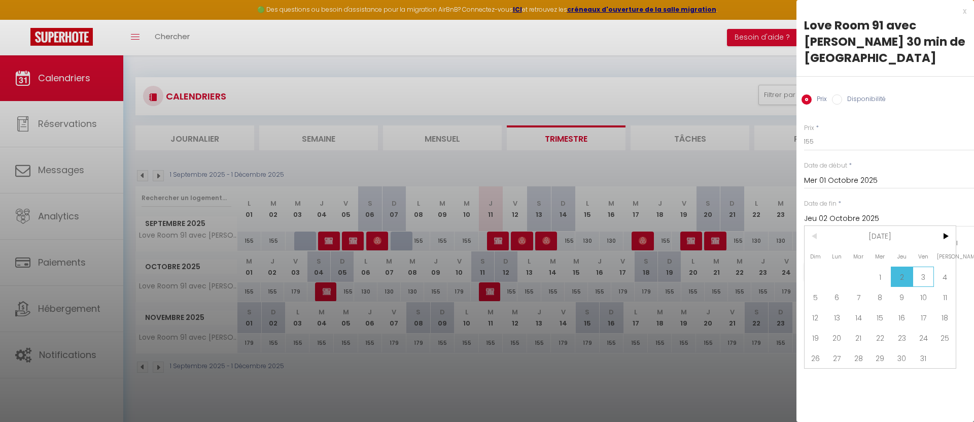
click at [927, 266] on span "3" at bounding box center [924, 276] width 22 height 20
type input "Ven 03 Octobre 2025"
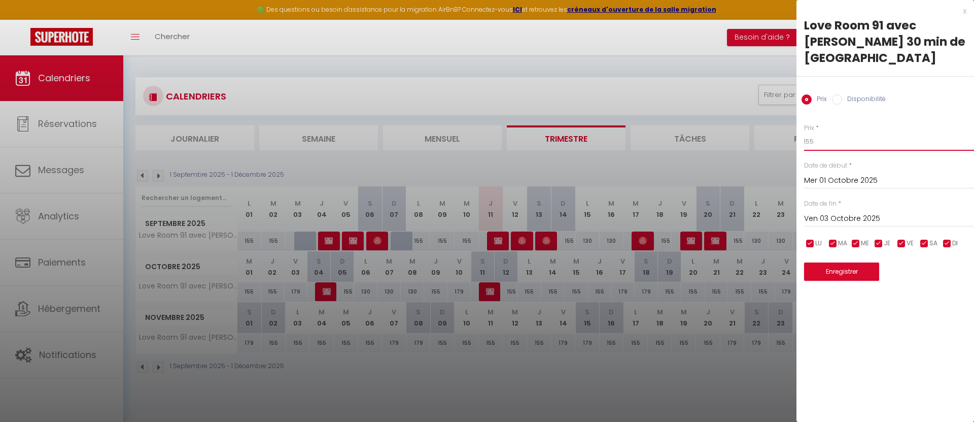
click at [807, 132] on input "155" at bounding box center [889, 141] width 170 height 18
type input "130"
click at [827, 262] on button "Enregistrer" at bounding box center [841, 271] width 75 height 18
